Goal: Entertainment & Leisure: Consume media (video, audio)

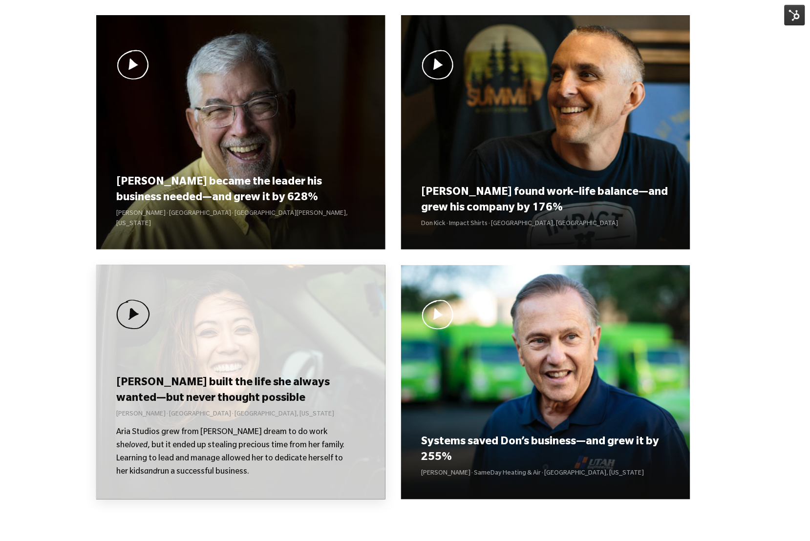
scroll to position [110, 0]
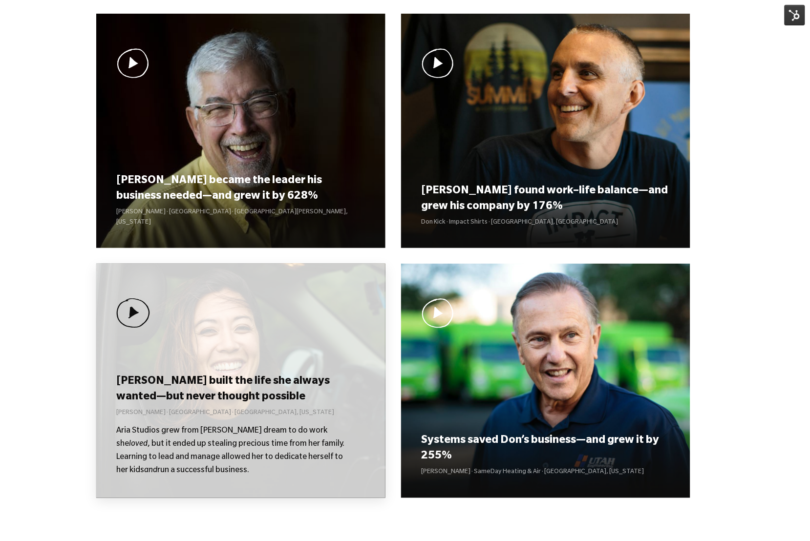
click at [298, 372] on div "Kolby built the life she always wanted—but never thought possible Kolby Moser ·…" at bounding box center [240, 381] width 289 height 234
click at [126, 304] on img at bounding box center [133, 313] width 34 height 30
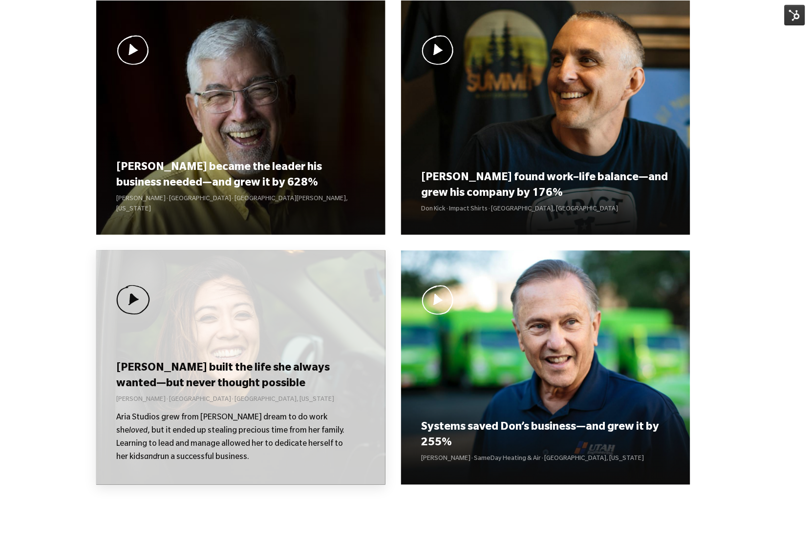
scroll to position [123, 0]
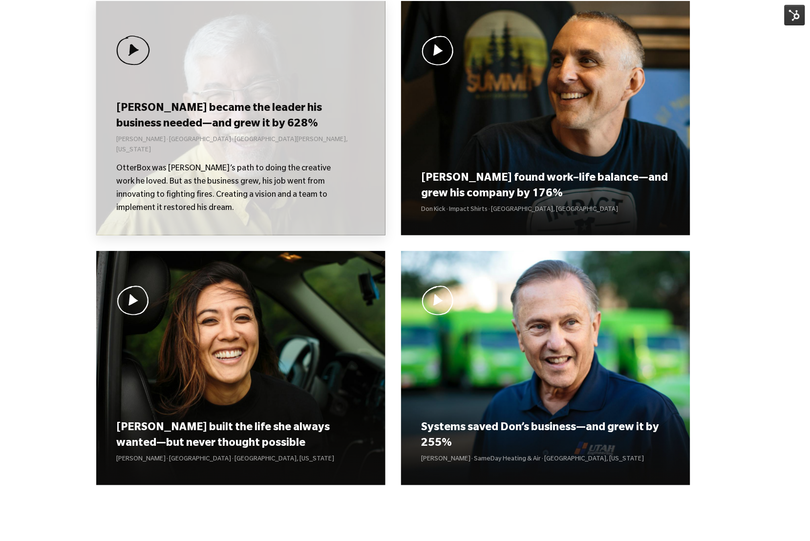
click at [289, 150] on p "[PERSON_NAME] · [GEOGRAPHIC_DATA] · [GEOGRAPHIC_DATA][PERSON_NAME], [US_STATE]" at bounding box center [240, 145] width 249 height 21
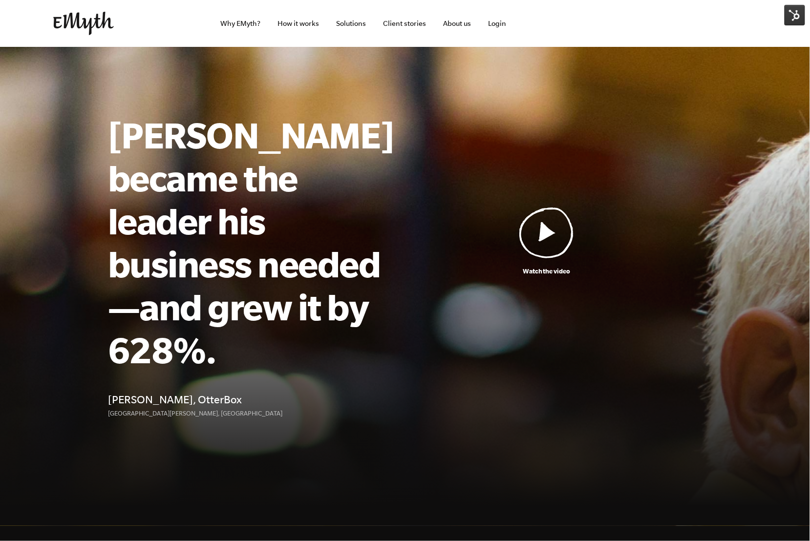
click at [547, 216] on img at bounding box center [546, 232] width 55 height 51
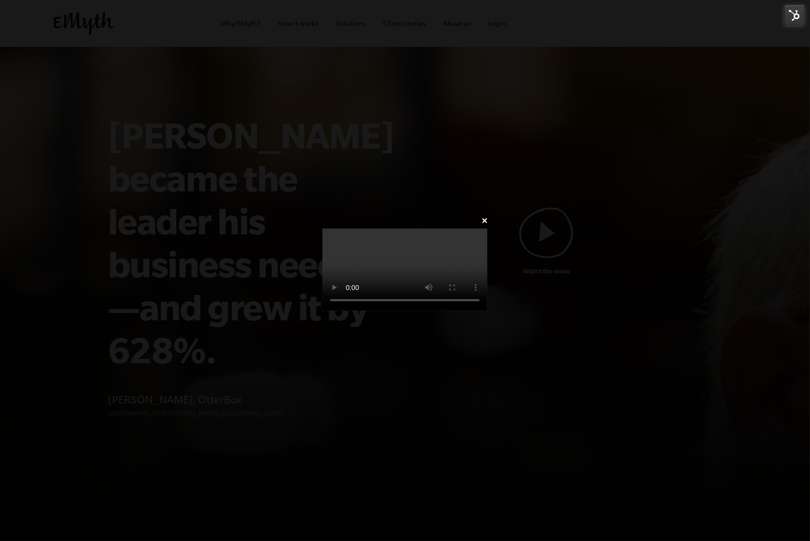
click at [502, 214] on div "✕" at bounding box center [405, 270] width 194 height 113
click at [487, 216] on link "✕" at bounding box center [484, 220] width 6 height 9
